Goal: Information Seeking & Learning: Learn about a topic

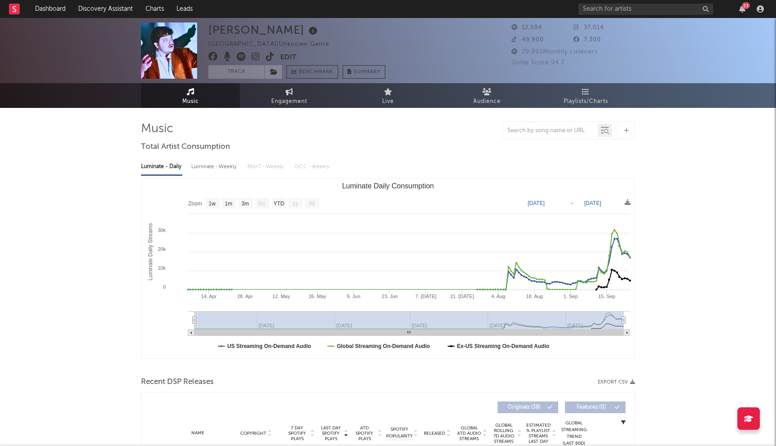
select select "1w"
click at [598, 6] on input "text" at bounding box center [646, 9] width 135 height 11
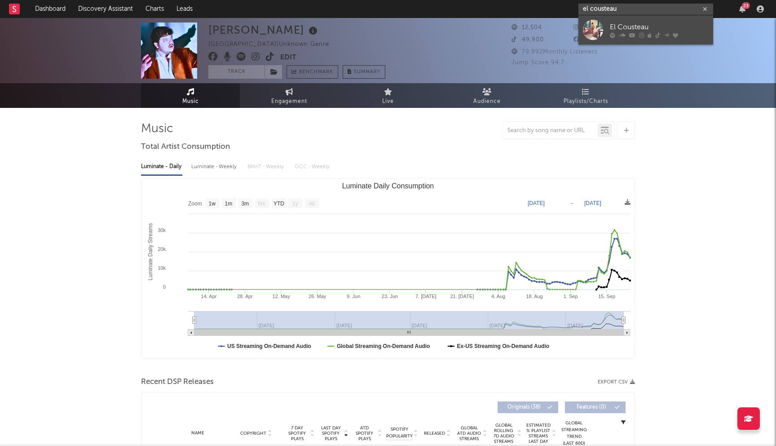
type input "el cousteau"
click at [637, 34] on div at bounding box center [659, 34] width 99 height 5
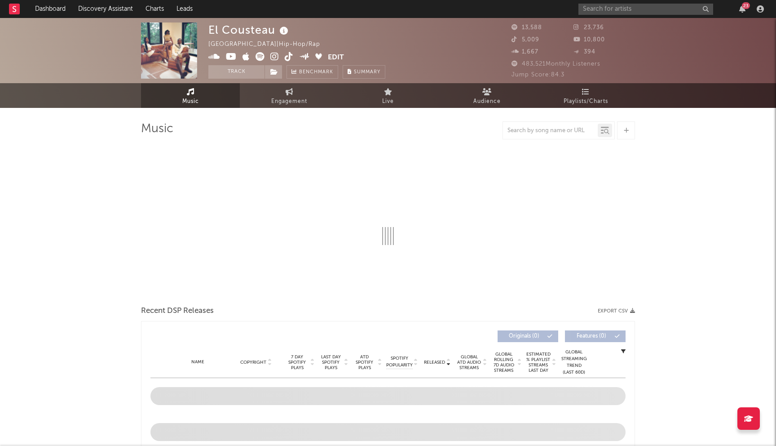
select select "6m"
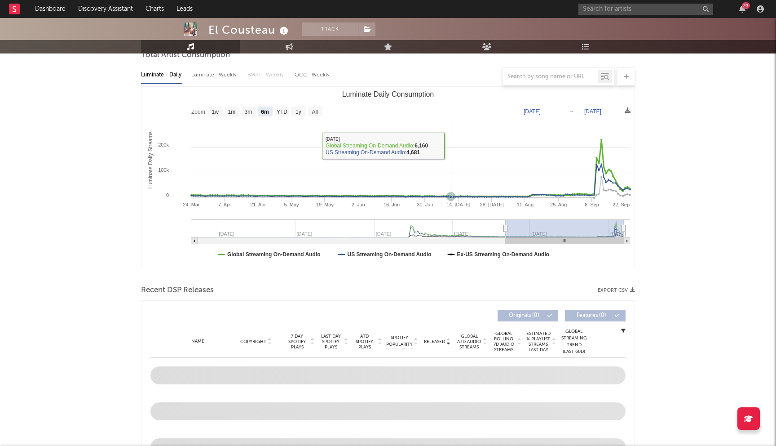
scroll to position [254, 0]
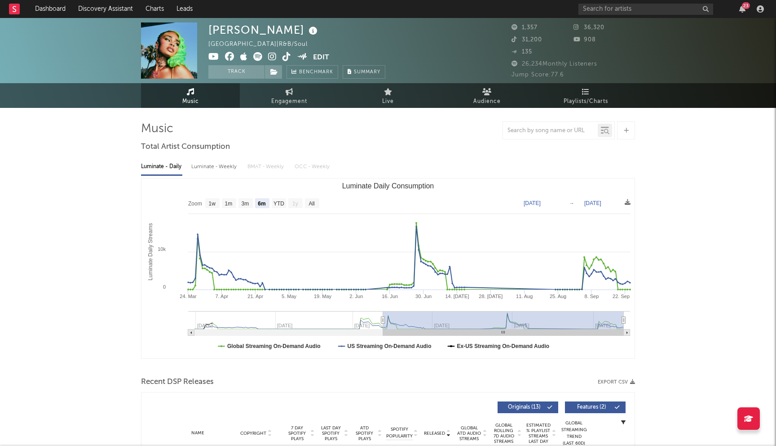
select select "6m"
click at [635, 7] on input "text" at bounding box center [646, 9] width 135 height 11
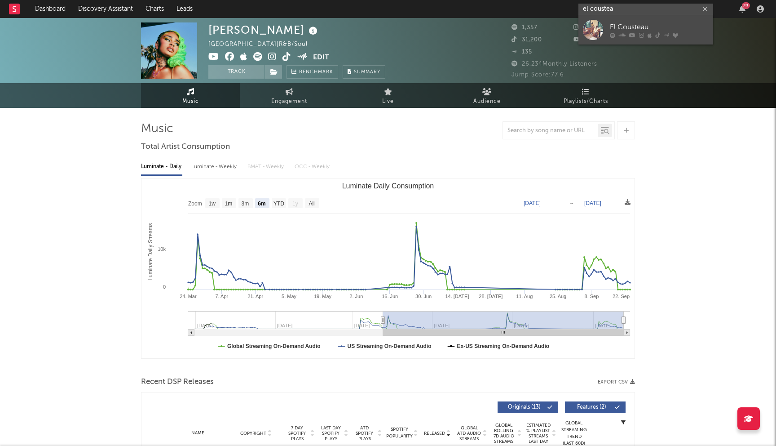
type input "el coustea"
click at [658, 30] on div "El Cousteau" at bounding box center [659, 27] width 99 height 11
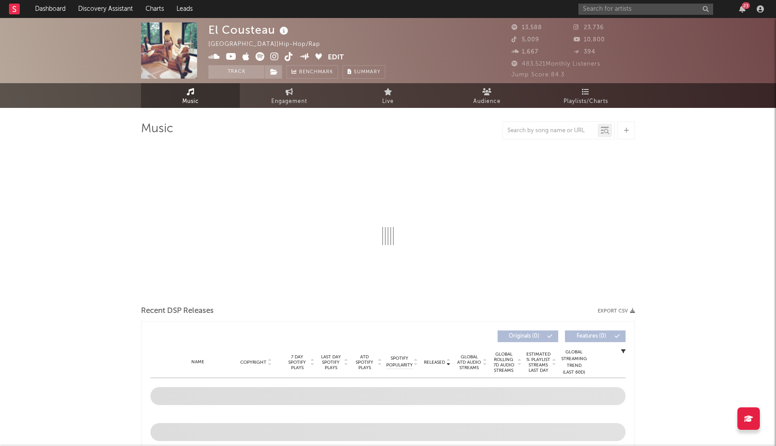
select select "6m"
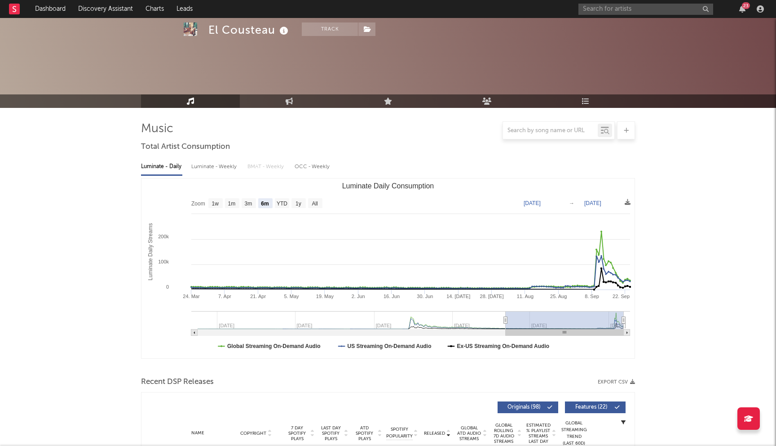
scroll to position [234, 0]
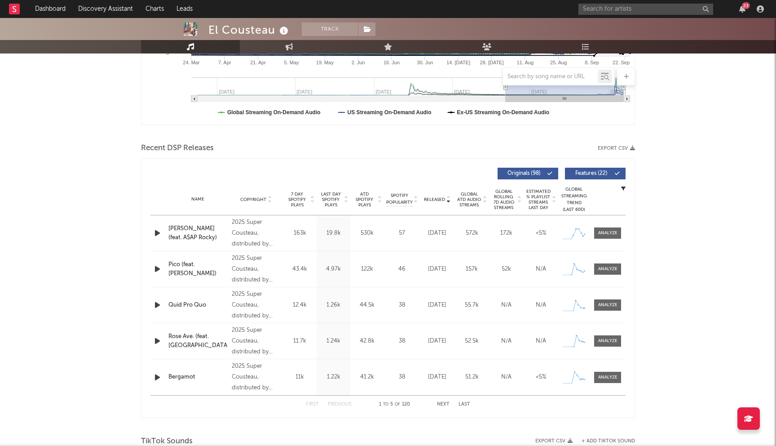
click at [442, 405] on button "Next" at bounding box center [443, 404] width 13 height 5
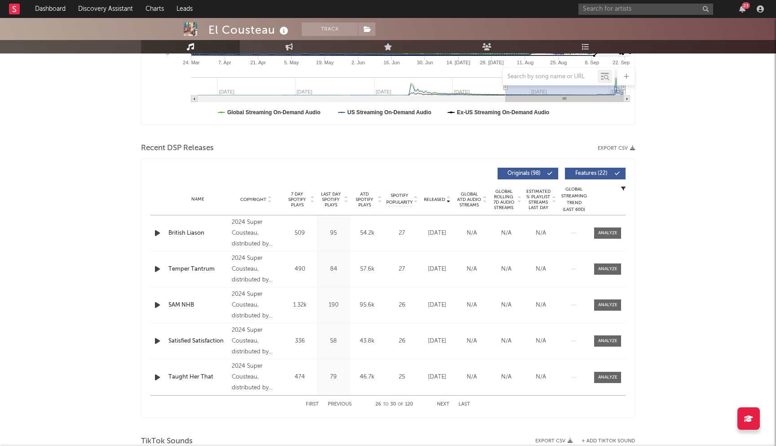
click at [442, 405] on button "Next" at bounding box center [443, 404] width 13 height 5
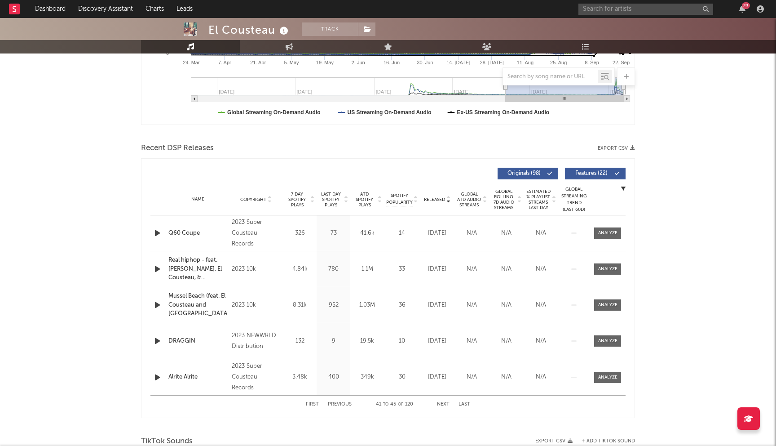
click at [442, 405] on button "Next" at bounding box center [443, 404] width 13 height 5
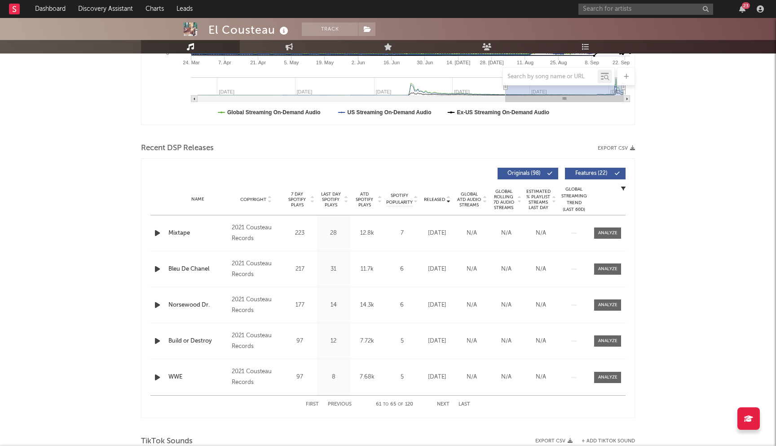
click at [442, 405] on button "Next" at bounding box center [443, 404] width 13 height 5
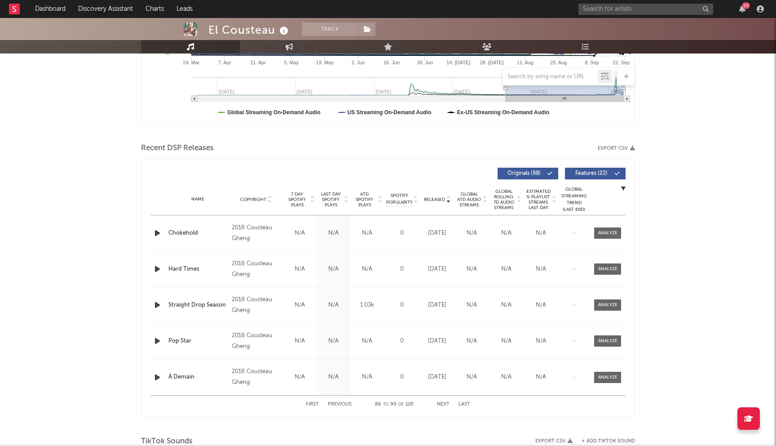
click at [442, 405] on button "Next" at bounding box center [443, 404] width 13 height 5
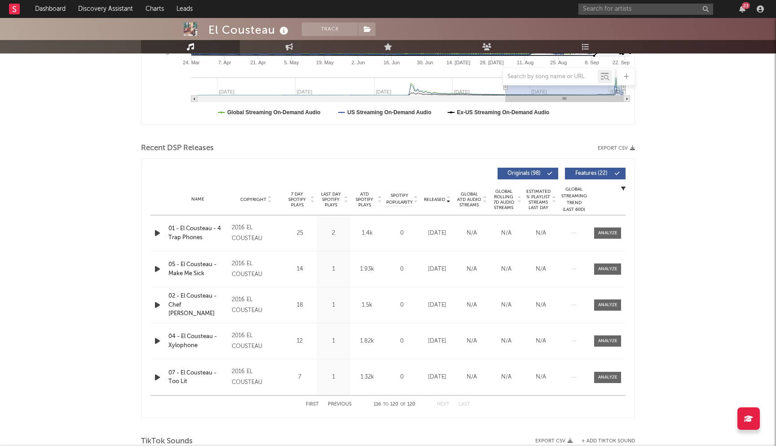
click at [442, 405] on button "Next" at bounding box center [443, 404] width 13 height 5
